Goal: Task Accomplishment & Management: Complete application form

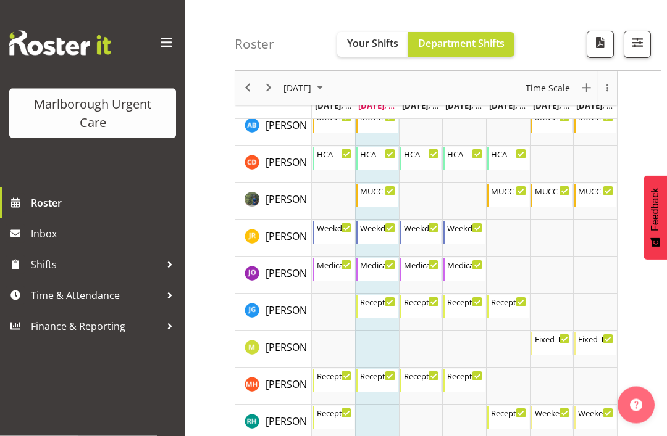
scroll to position [185, 0]
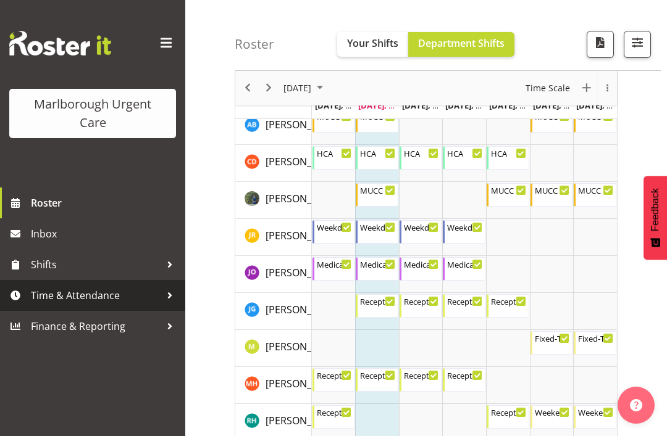
click at [115, 294] on span "Time & Attendance" at bounding box center [96, 295] width 130 height 19
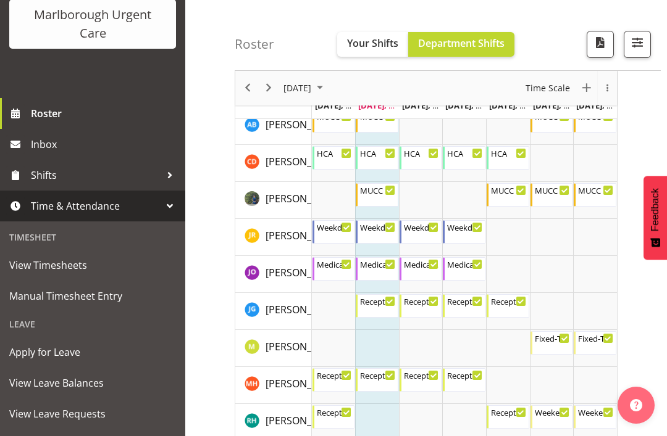
scroll to position [90, 0]
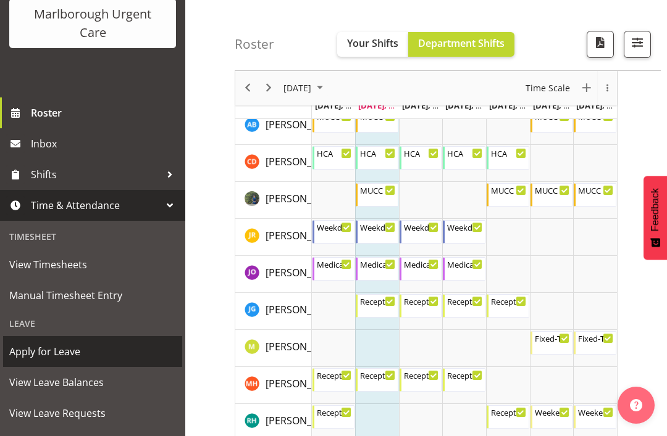
click at [69, 354] on span "Apply for Leave" at bounding box center [92, 352] width 167 height 19
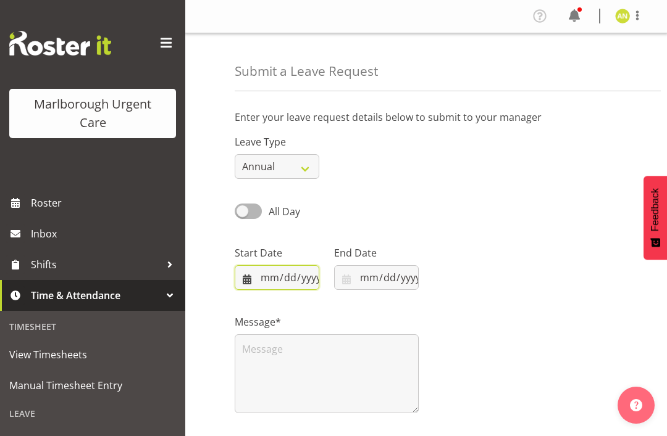
click at [291, 275] on input "[DATE]" at bounding box center [277, 277] width 85 height 25
type input "2025-11-20"
click at [394, 279] on input "2025-09-30" at bounding box center [376, 277] width 85 height 25
type input "2025-11-27"
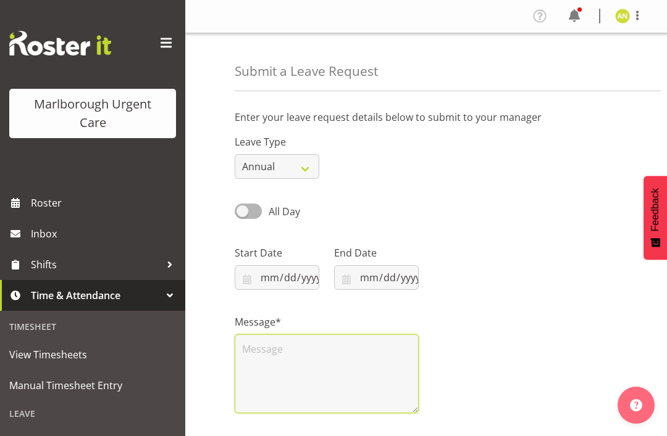
click at [267, 352] on textarea at bounding box center [327, 373] width 184 height 79
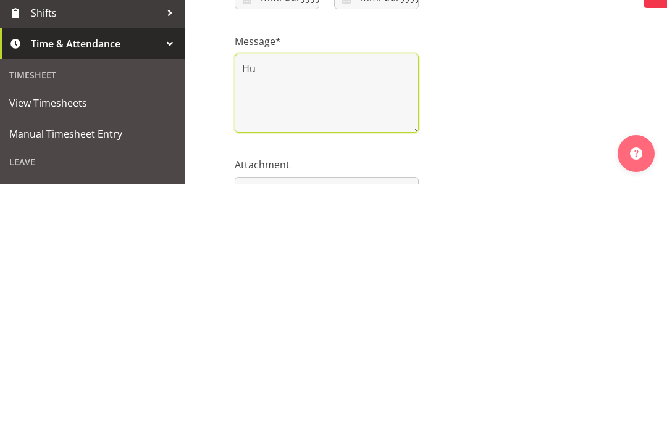
type textarea "H"
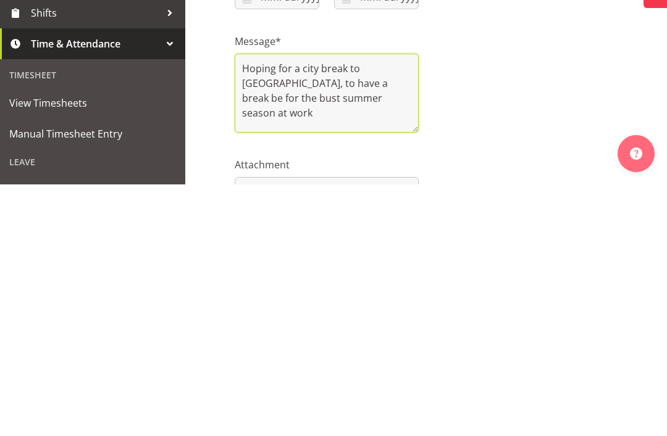
click at [339, 305] on textarea "Hoping for a city break to Brisbane, to have a break be for the bust summer sea…" at bounding box center [327, 344] width 184 height 79
click at [394, 305] on textarea "Hoping for a city break to Brisbane, to have a break before the bust summer sea…" at bounding box center [327, 344] width 184 height 79
click at [412, 305] on textarea "Hoping for a city break to Brisbane, to have a break before the busy summer sea…" at bounding box center [327, 344] width 184 height 79
click at [365, 305] on textarea "Hoping for a city break to Brisbane to have a break before the busy summer seas…" at bounding box center [327, 344] width 184 height 79
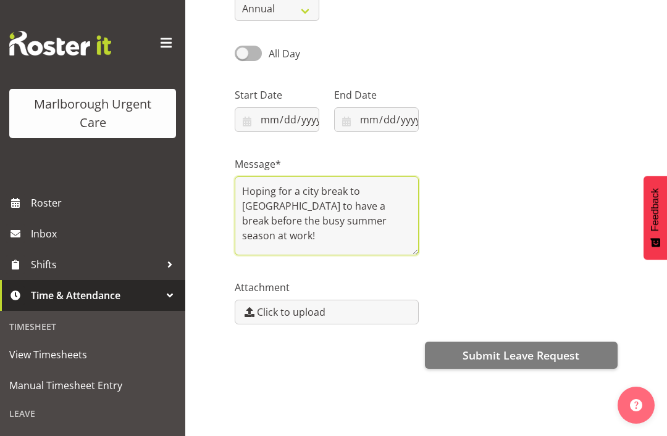
type textarea "Hoping for a city break to Brisbane to have a break before the busy summer seas…"
click at [520, 355] on span "Submit Leave Request" at bounding box center [520, 355] width 117 height 16
